Goal: Task Accomplishment & Management: Use online tool/utility

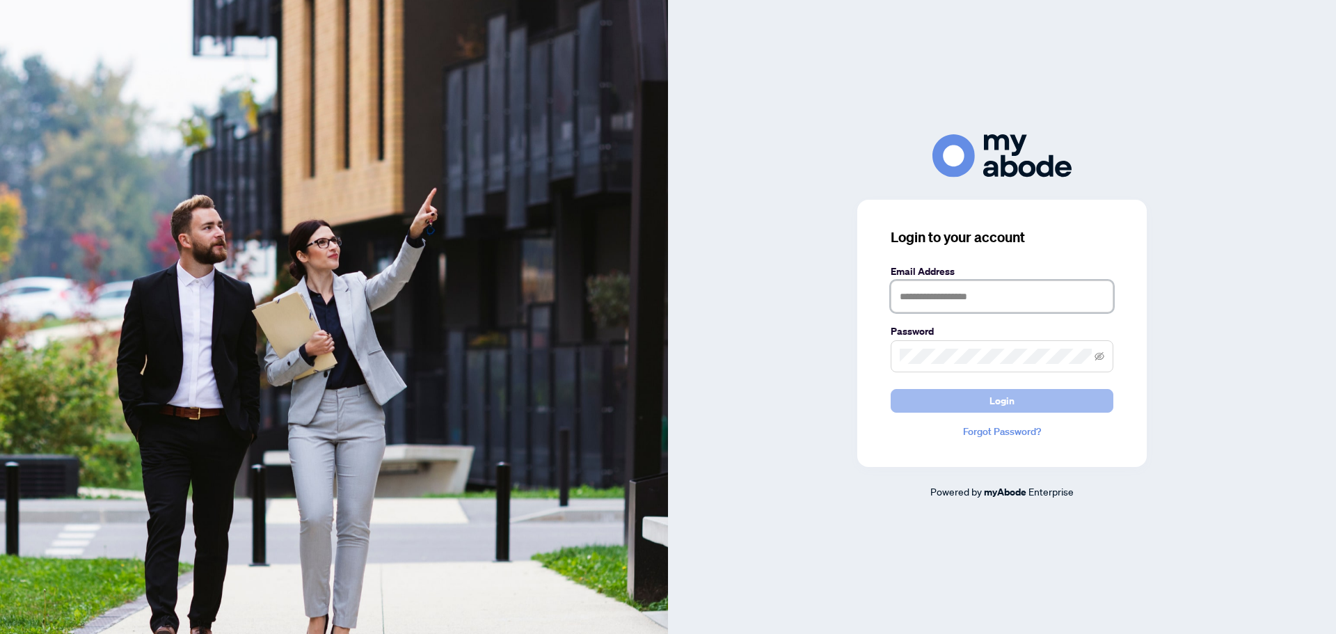
type input "**********"
click at [981, 402] on button "Login" at bounding box center [1002, 401] width 223 height 24
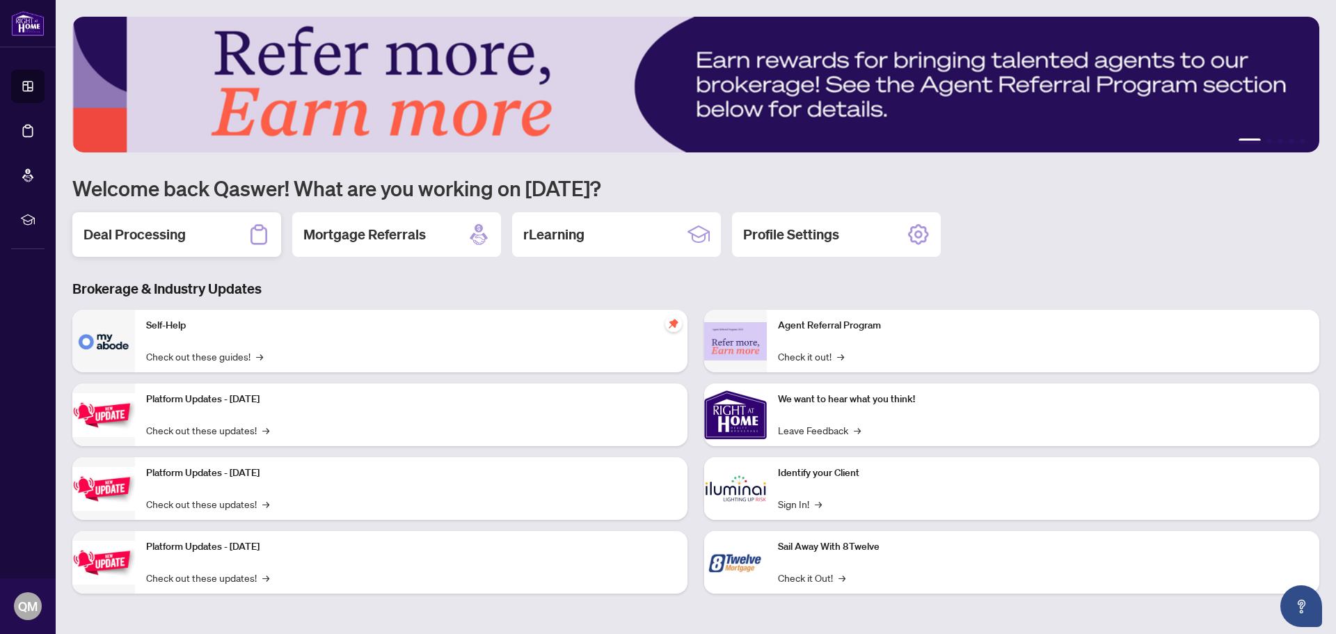
click at [164, 228] on h2 "Deal Processing" at bounding box center [135, 234] width 102 height 19
